Goal: Find contact information: Find contact information

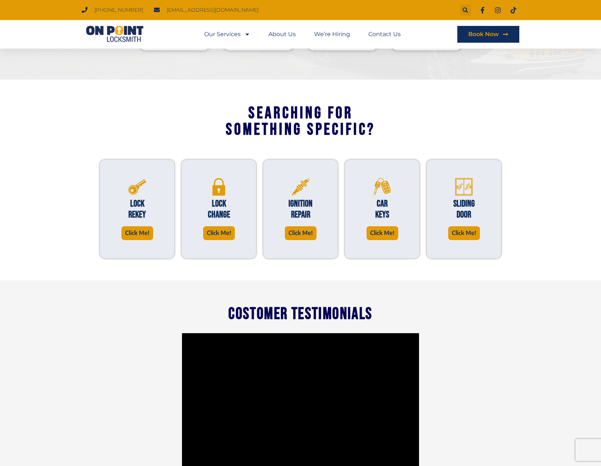
scroll to position [510, 0]
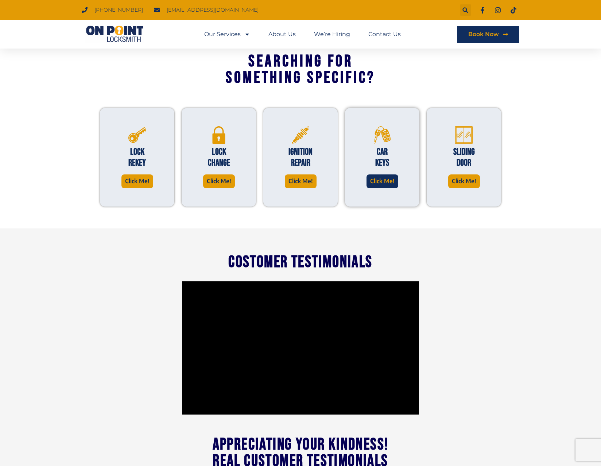
click at [384, 179] on span "Click Me!" at bounding box center [382, 181] width 24 height 10
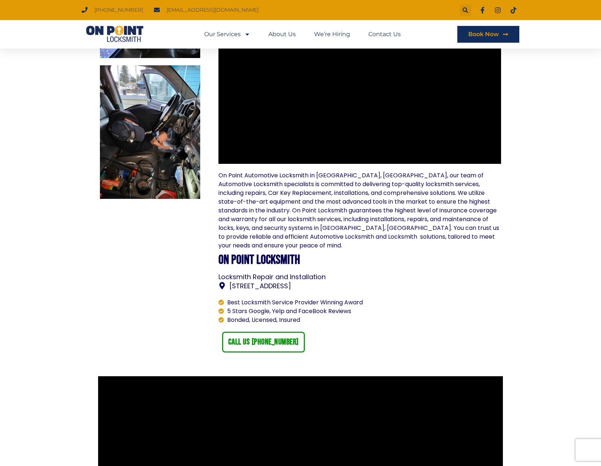
scroll to position [437, 0]
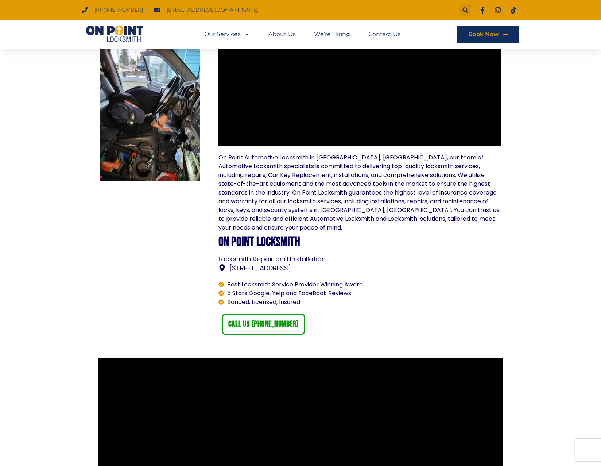
click at [265, 263] on span "[STREET_ADDRESS]" at bounding box center [258, 268] width 63 height 10
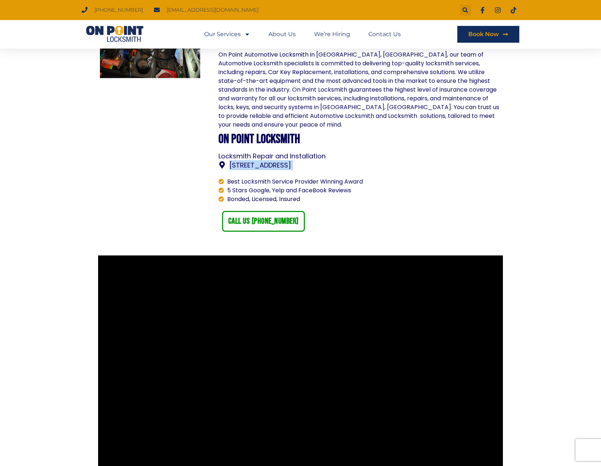
scroll to position [547, 0]
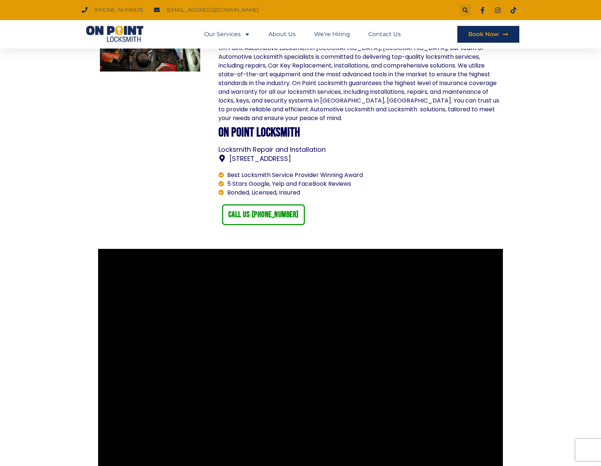
click at [143, 190] on div at bounding box center [150, 11] width 108 height 435
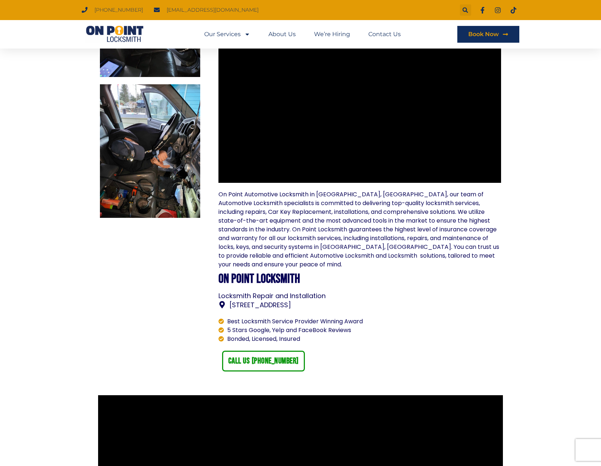
scroll to position [437, 0]
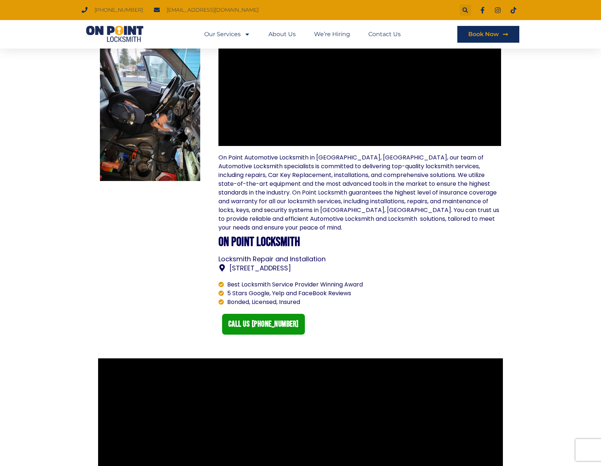
drag, startPoint x: 280, startPoint y: 316, endPoint x: 284, endPoint y: 316, distance: 4.0
click at [280, 320] on span "call us [PHONE_NUMBER]" at bounding box center [263, 324] width 70 height 8
